Goal: Task Accomplishment & Management: Use online tool/utility

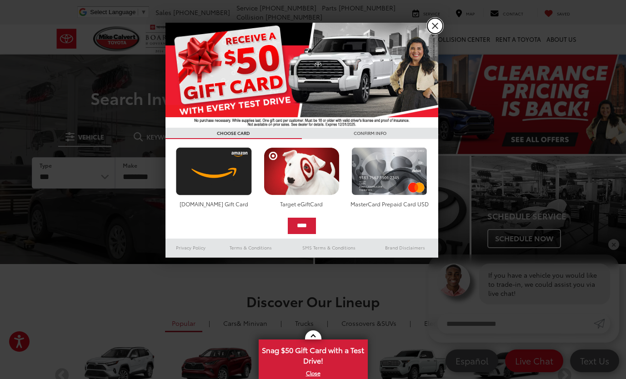
click at [439, 24] on link "X" at bounding box center [435, 25] width 15 height 15
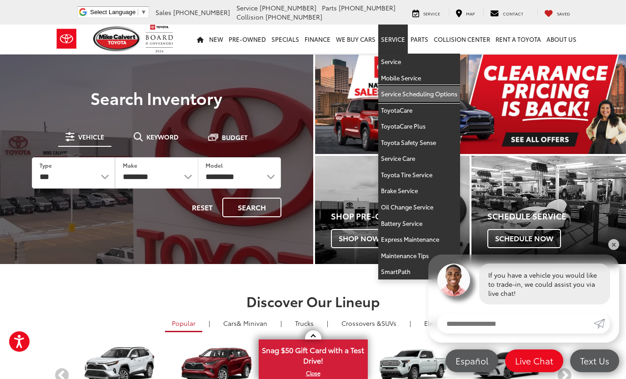
click at [400, 98] on link "Service Scheduling Options" at bounding box center [420, 94] width 82 height 16
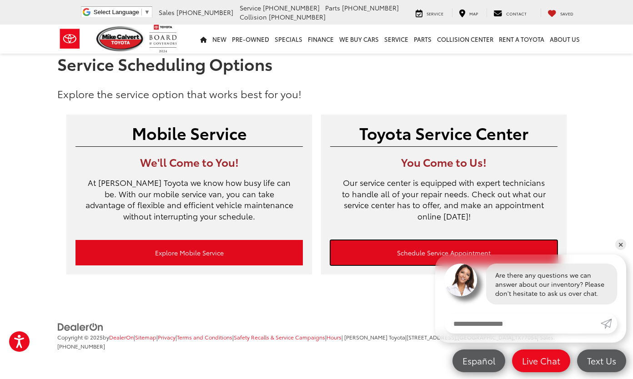
click at [389, 253] on link "Schedule Service Appointment" at bounding box center [443, 252] width 227 height 25
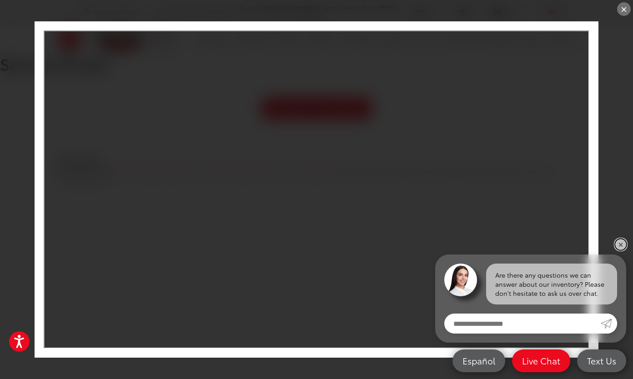
click at [618, 242] on link "✕" at bounding box center [621, 244] width 11 height 11
